Goal: Task Accomplishment & Management: Use online tool/utility

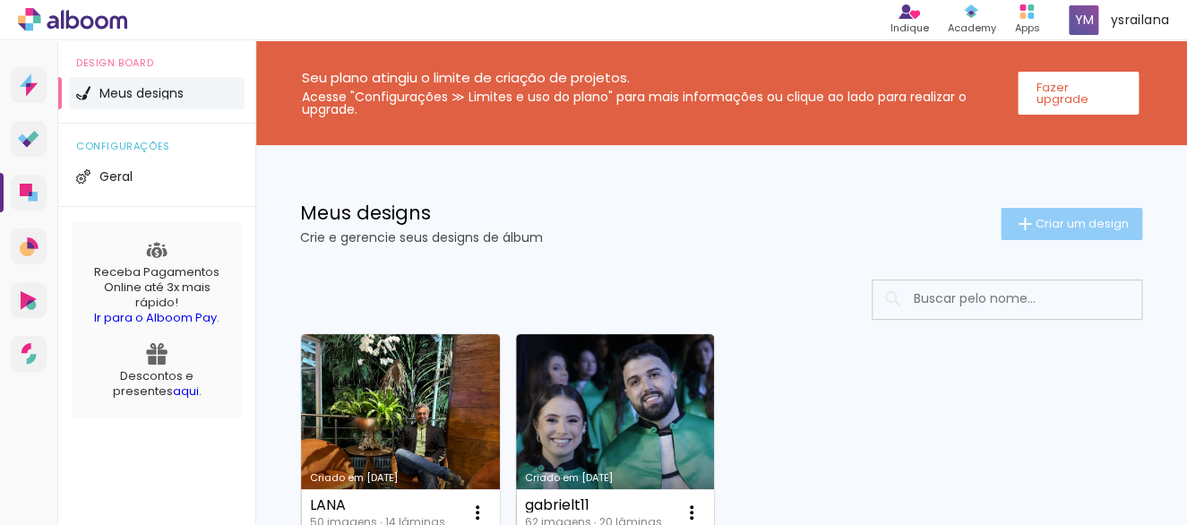
click at [1036, 218] on span "Criar um design" at bounding box center [1082, 224] width 93 height 12
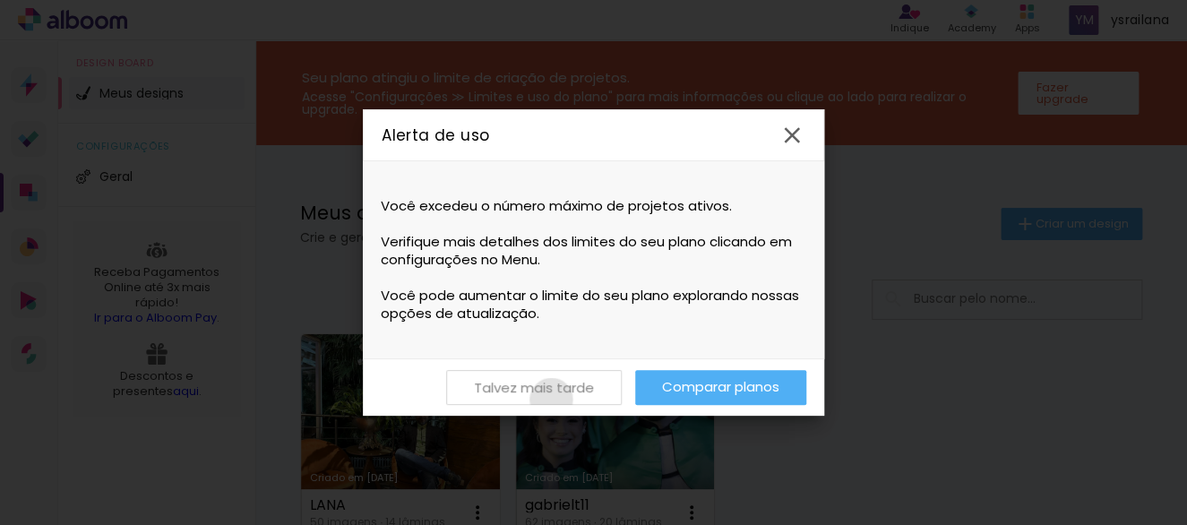
click at [551, 399] on paper-button "Talvez mais tarde" at bounding box center [534, 387] width 176 height 35
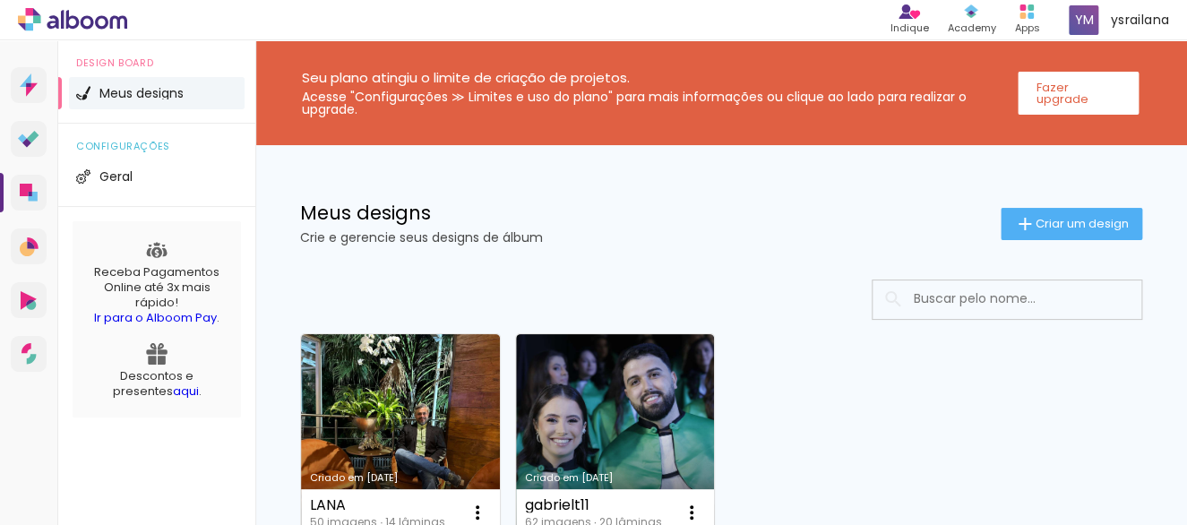
click at [968, 306] on input at bounding box center [1031, 298] width 255 height 37
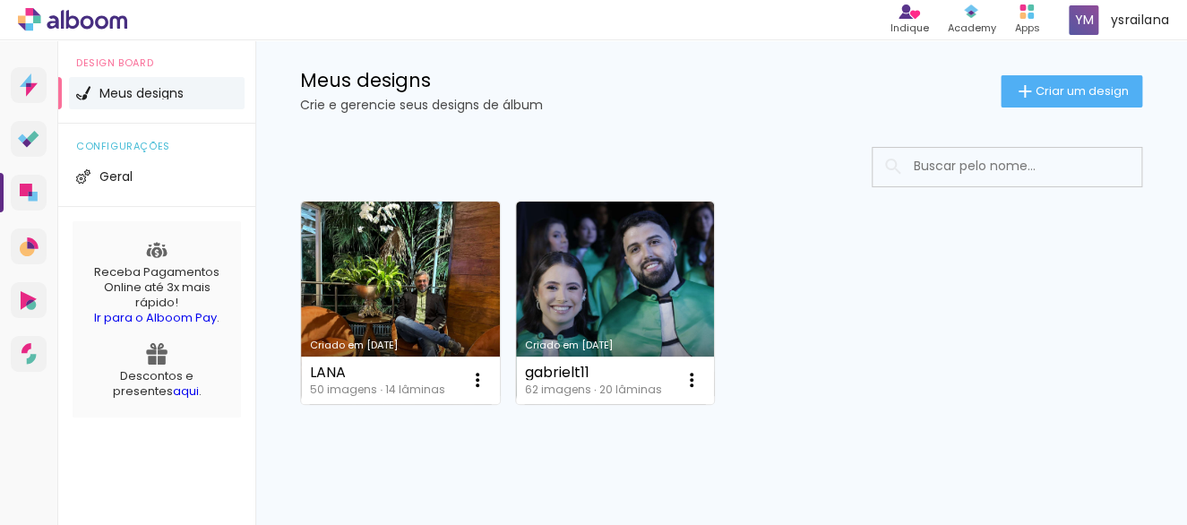
scroll to position [159, 0]
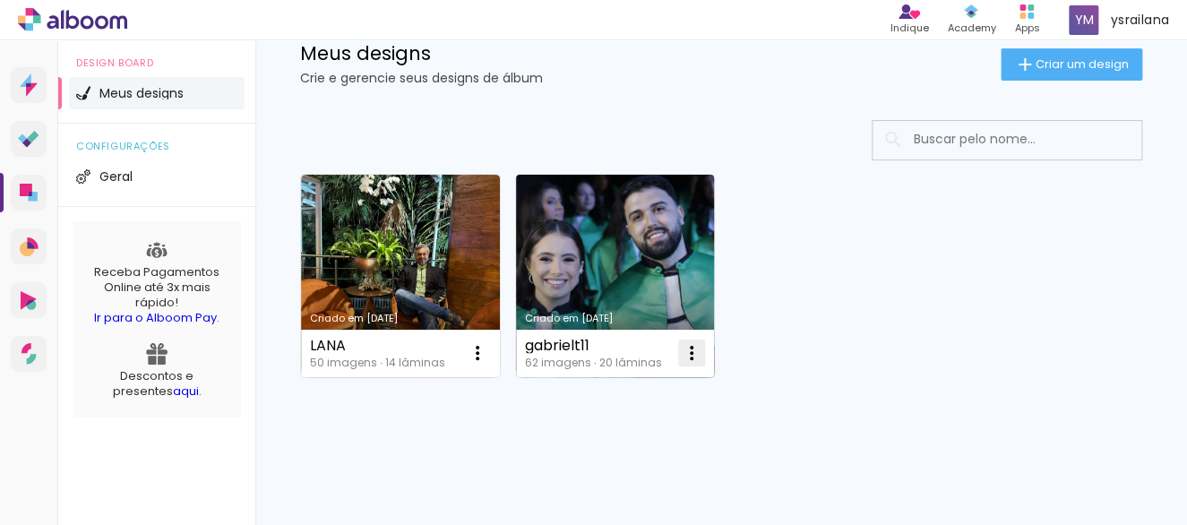
click at [694, 351] on iron-icon at bounding box center [692, 353] width 22 height 22
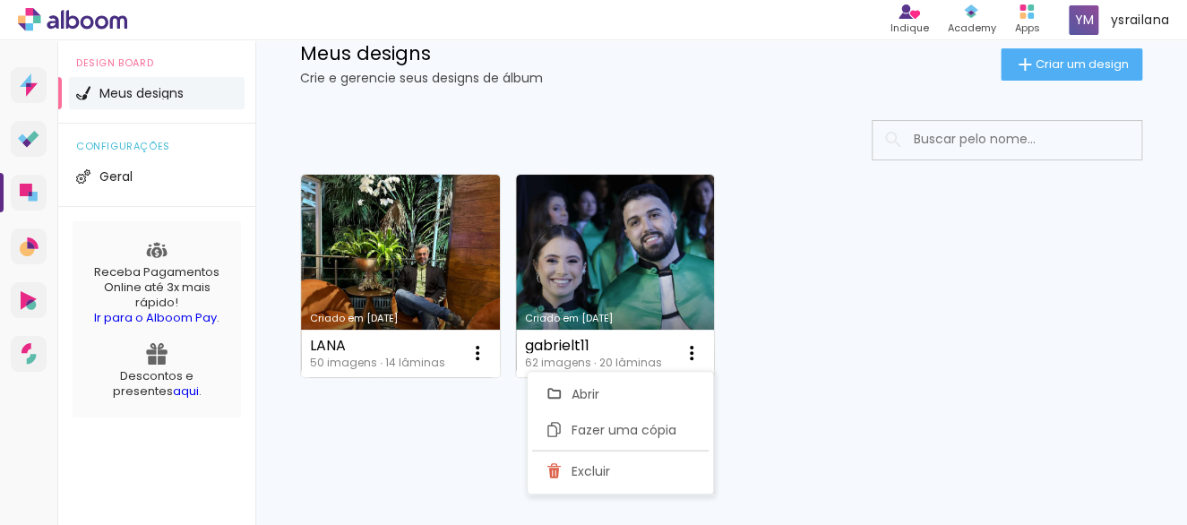
click at [801, 368] on div "Criado em 19/09/25 LANA 50 imagens ∙ 14 lâminas Abrir Fazer uma cópia Excluir C…" at bounding box center [721, 275] width 858 height 219
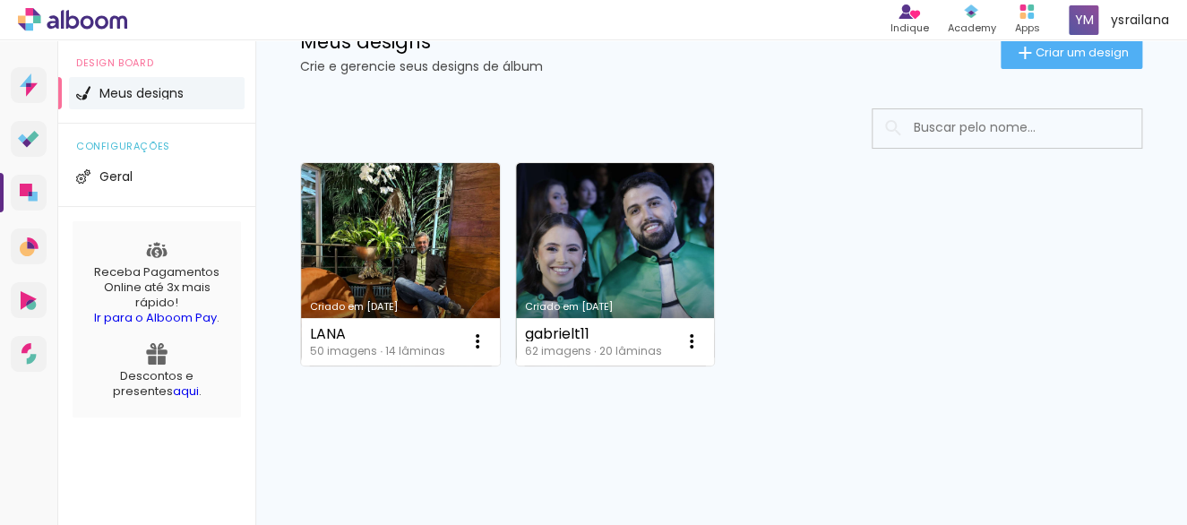
scroll to position [177, 0]
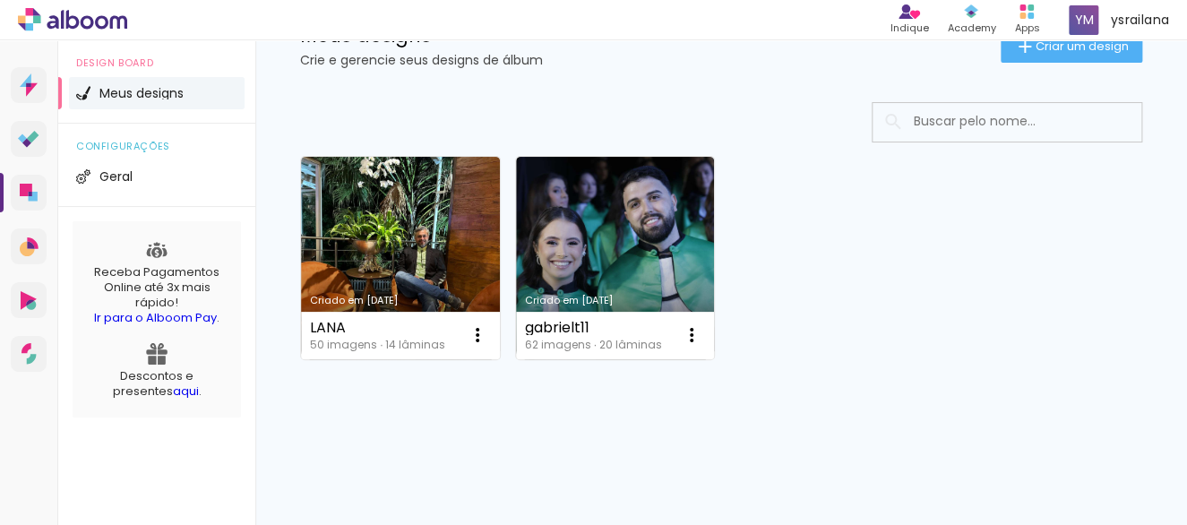
click at [173, 384] on link "aqui" at bounding box center [186, 391] width 26 height 17
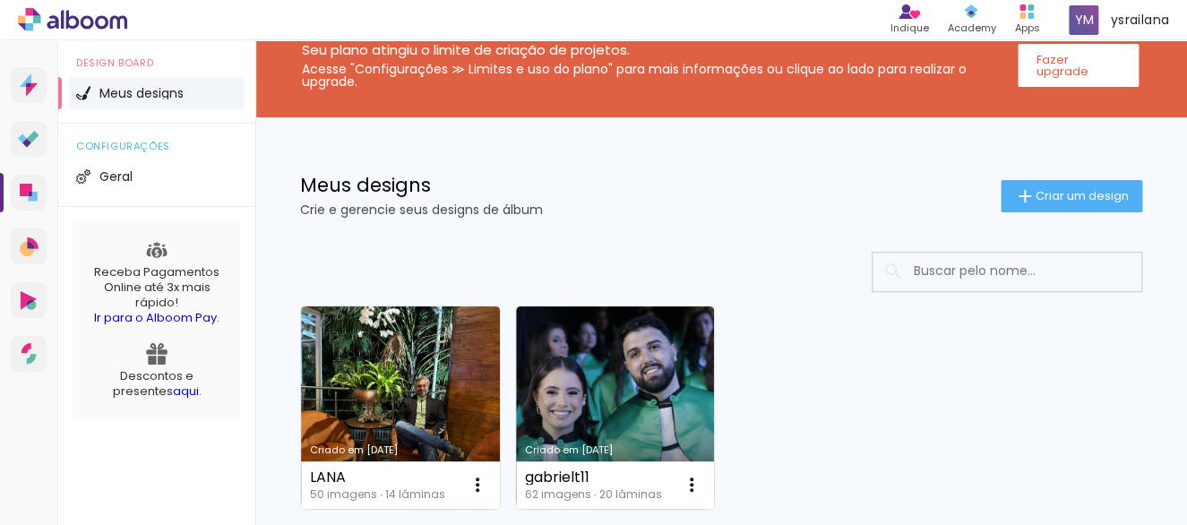
scroll to position [0, 0]
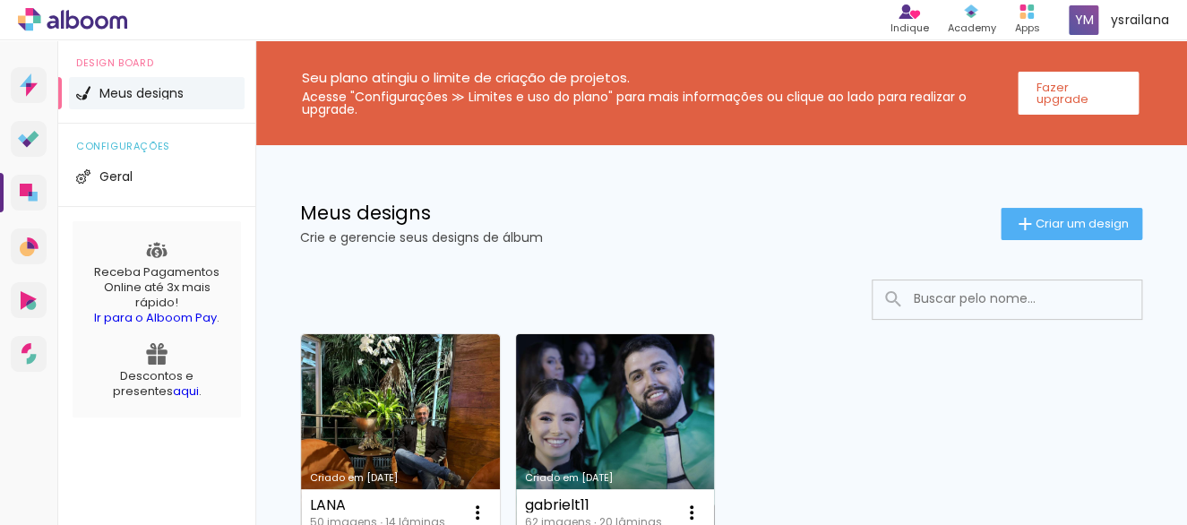
click at [650, 451] on link "Criado em [DATE]" at bounding box center [615, 435] width 199 height 202
